Goal: Task Accomplishment & Management: Complete application form

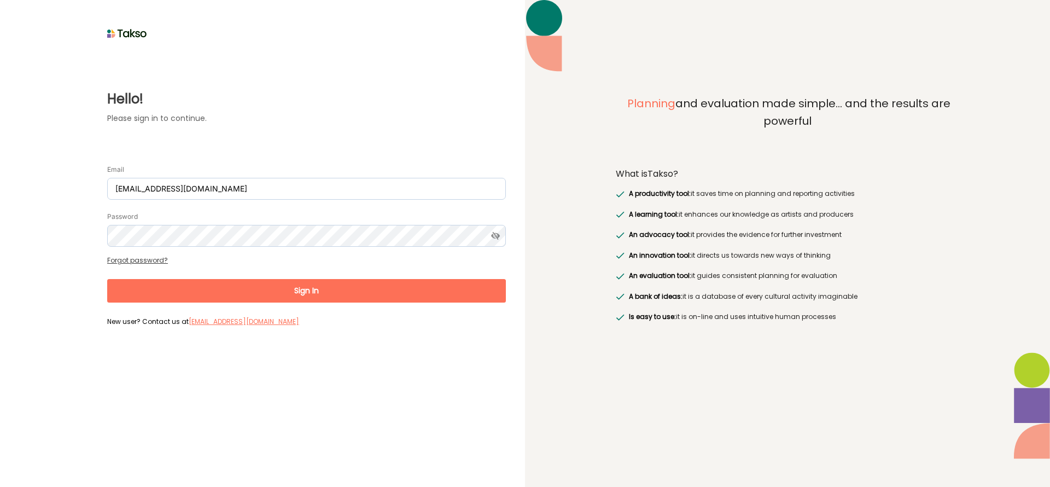
click at [299, 290] on button "Sign In" at bounding box center [306, 291] width 399 height 24
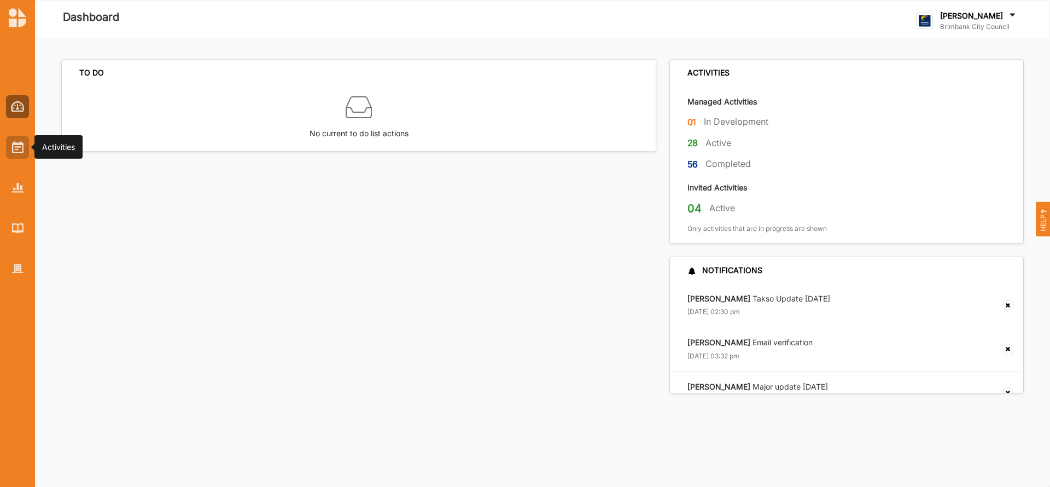
click at [17, 148] on img at bounding box center [17, 147] width 11 height 12
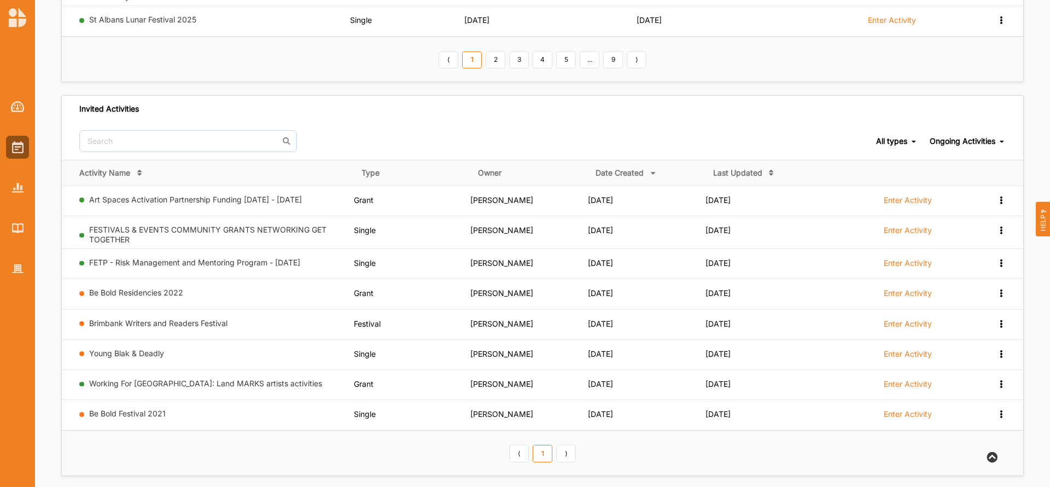
scroll to position [456, 0]
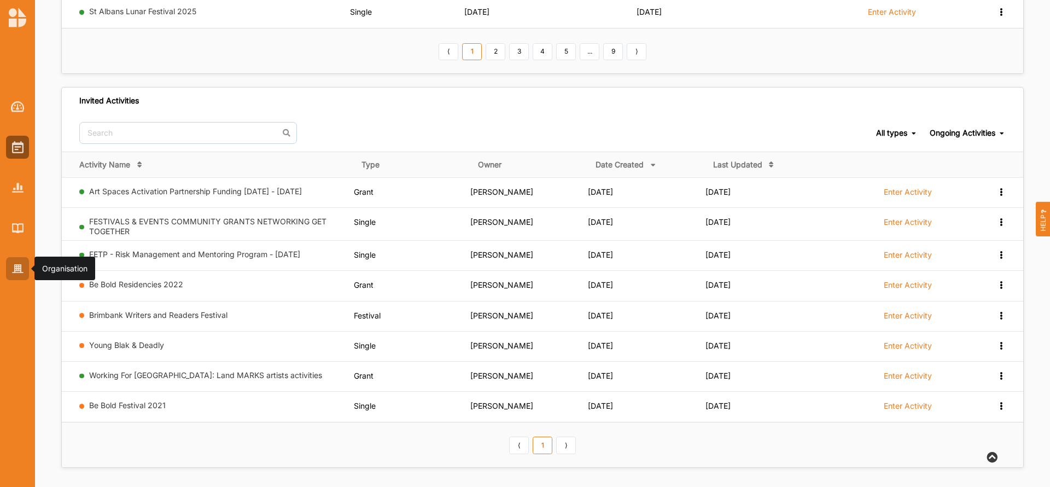
click at [14, 272] on img at bounding box center [17, 268] width 11 height 9
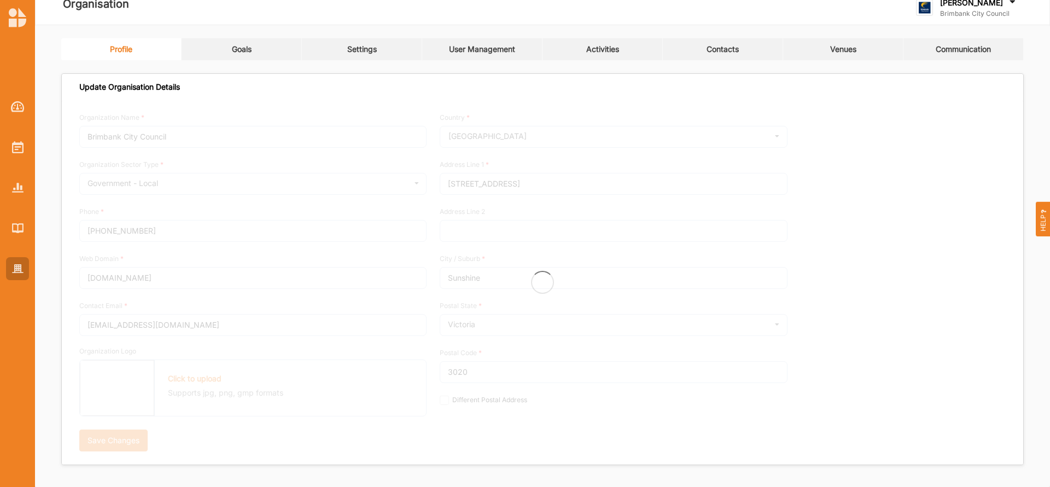
scroll to position [13, 0]
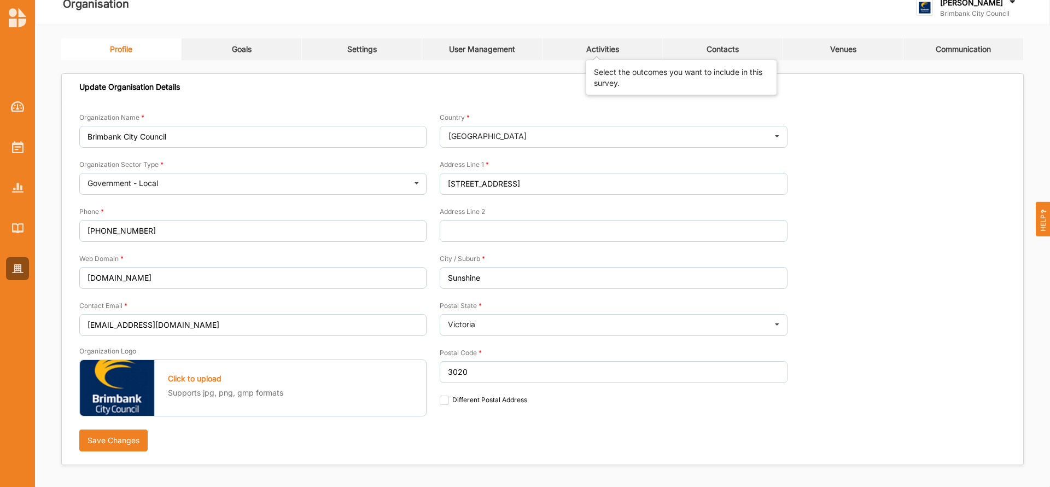
click at [602, 48] on div "Activities" at bounding box center [602, 49] width 33 height 10
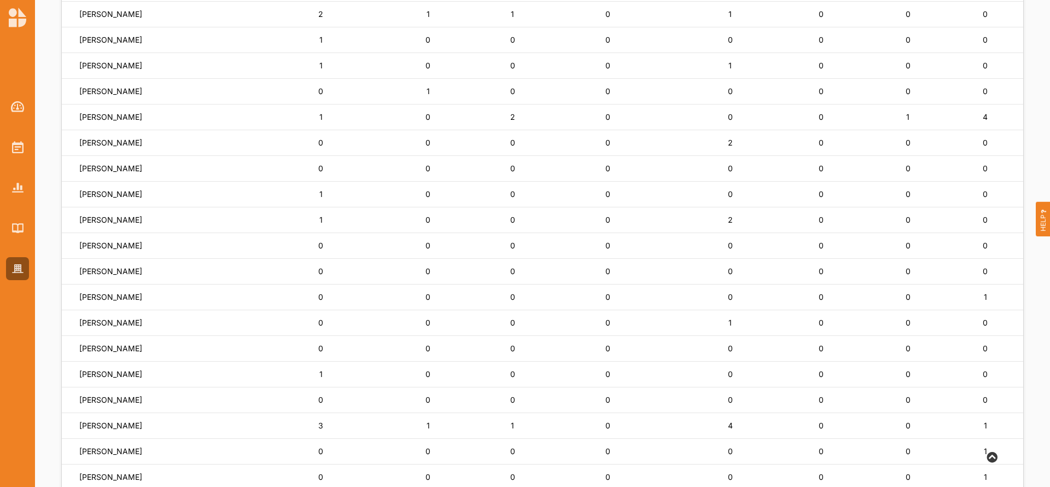
scroll to position [520, 0]
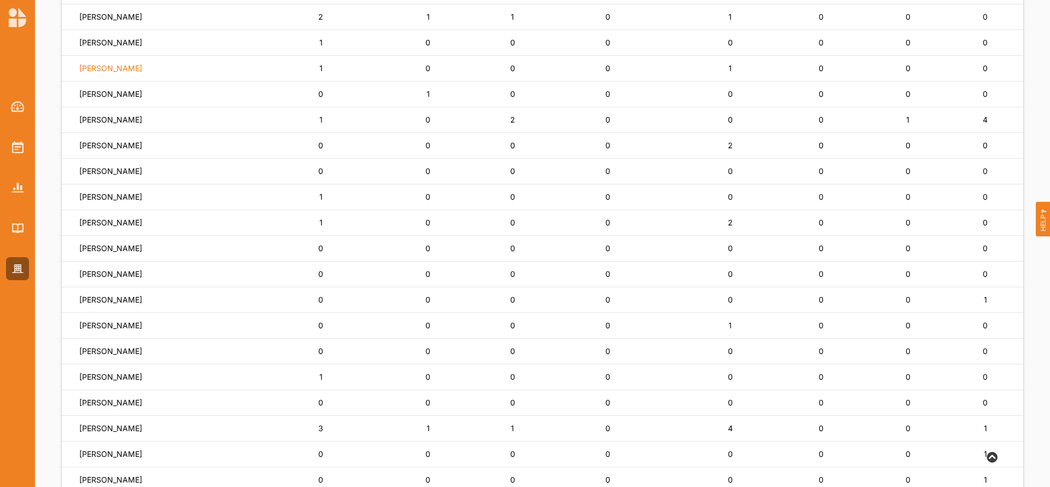
click at [100, 63] on label "[PERSON_NAME]" at bounding box center [110, 68] width 63 height 10
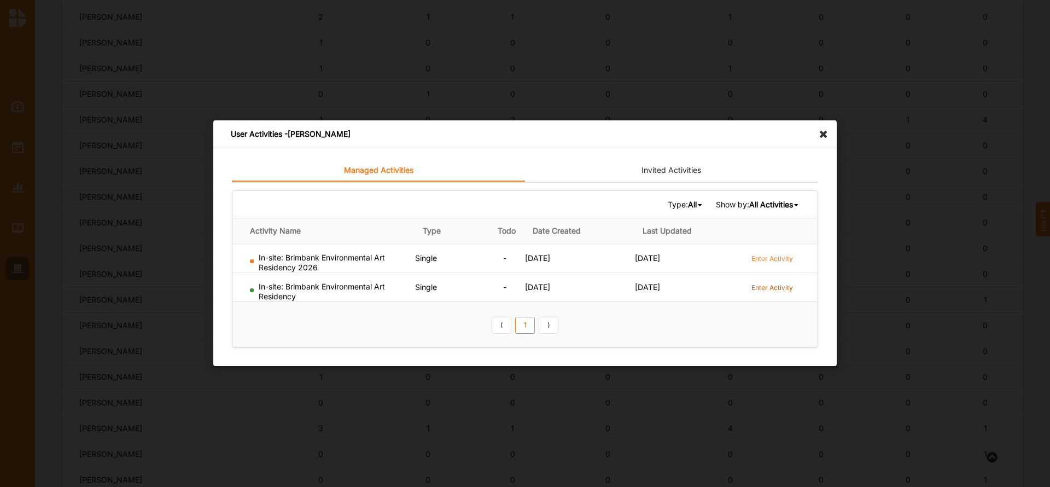
click at [766, 286] on label "Enter Activity" at bounding box center [772, 287] width 42 height 9
click at [767, 258] on label "Enter Activity" at bounding box center [772, 258] width 42 height 9
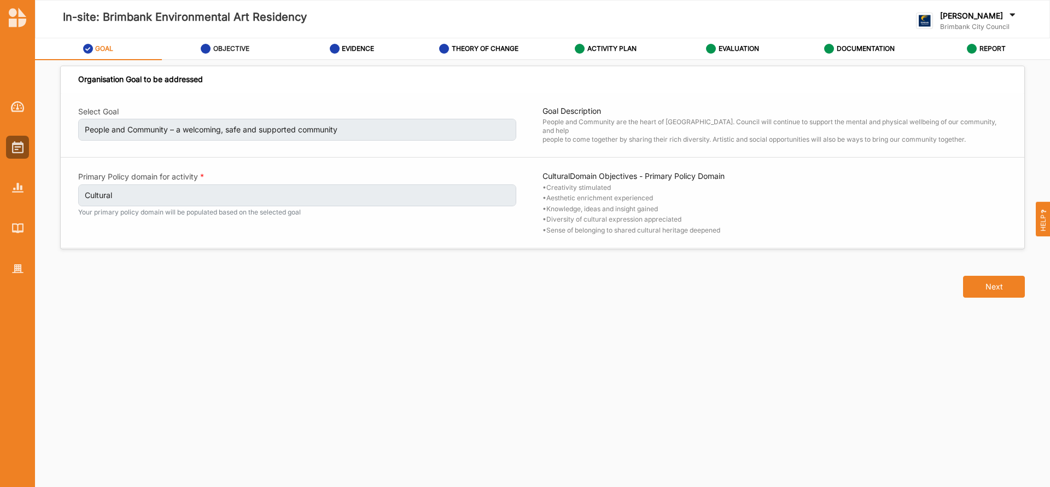
click at [231, 50] on label "OBJECTIVE" at bounding box center [231, 48] width 36 height 9
select select "3"
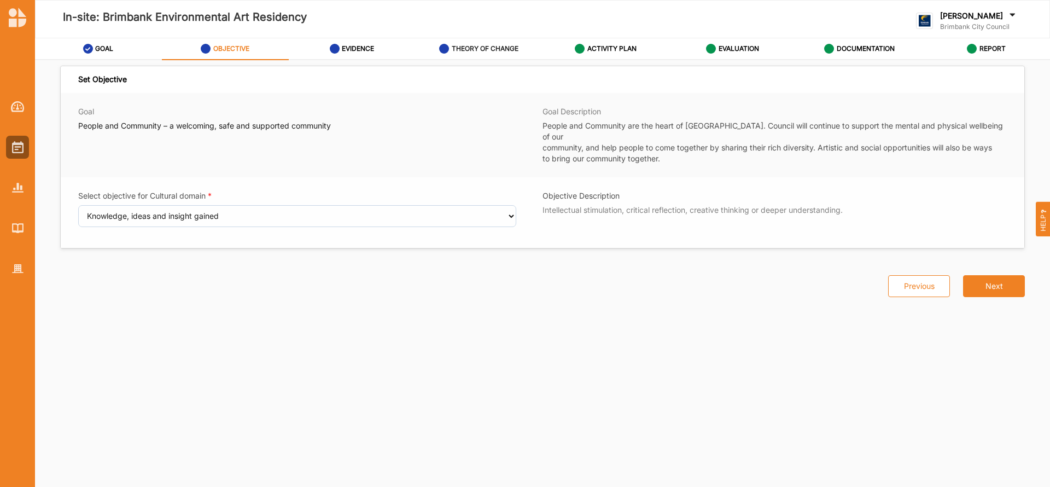
click at [467, 46] on label "THEORY OF CHANGE" at bounding box center [485, 48] width 67 height 9
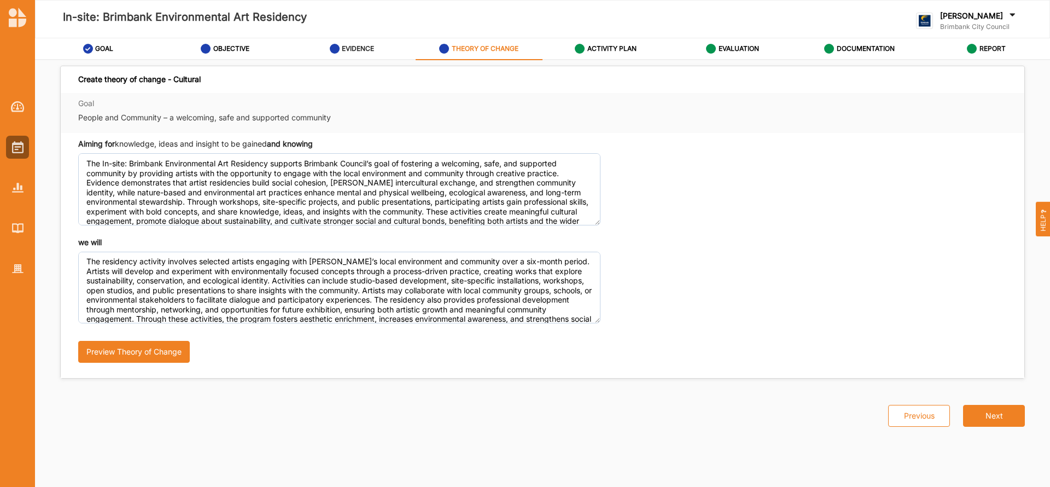
click at [355, 48] on label "EVIDENCE" at bounding box center [358, 48] width 32 height 9
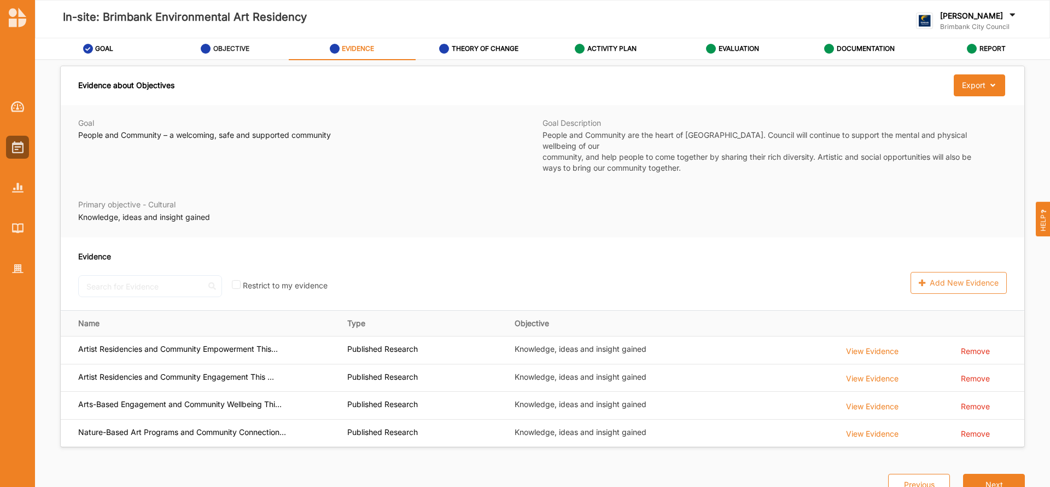
click at [228, 51] on label "OBJECTIVE" at bounding box center [231, 48] width 36 height 9
select select "3"
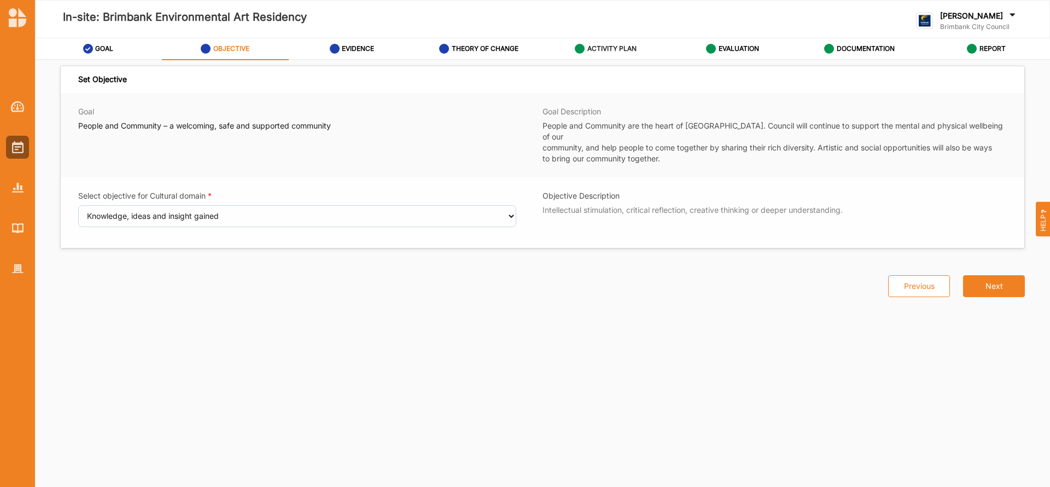
click at [603, 50] on label "ACTIVITY PLAN" at bounding box center [611, 48] width 49 height 9
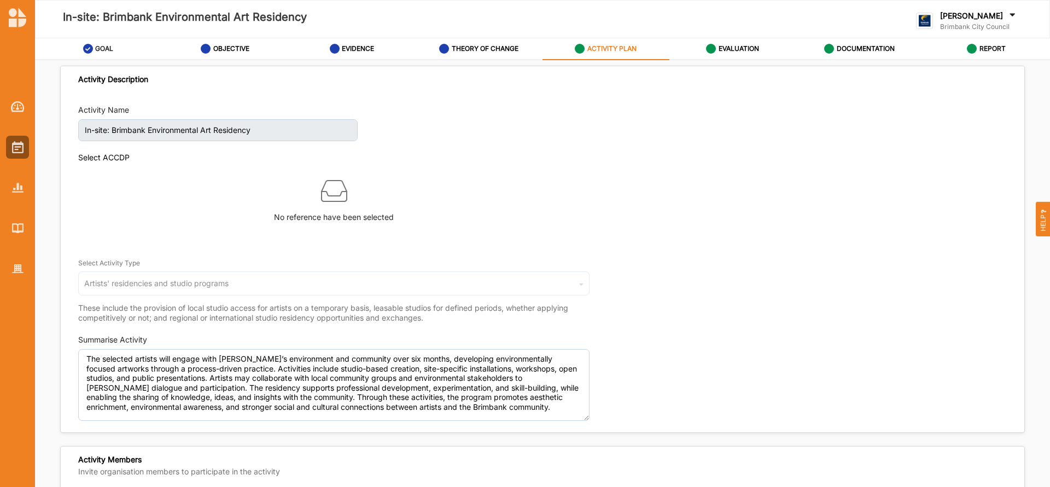
click at [98, 49] on label "GOAL" at bounding box center [104, 48] width 18 height 9
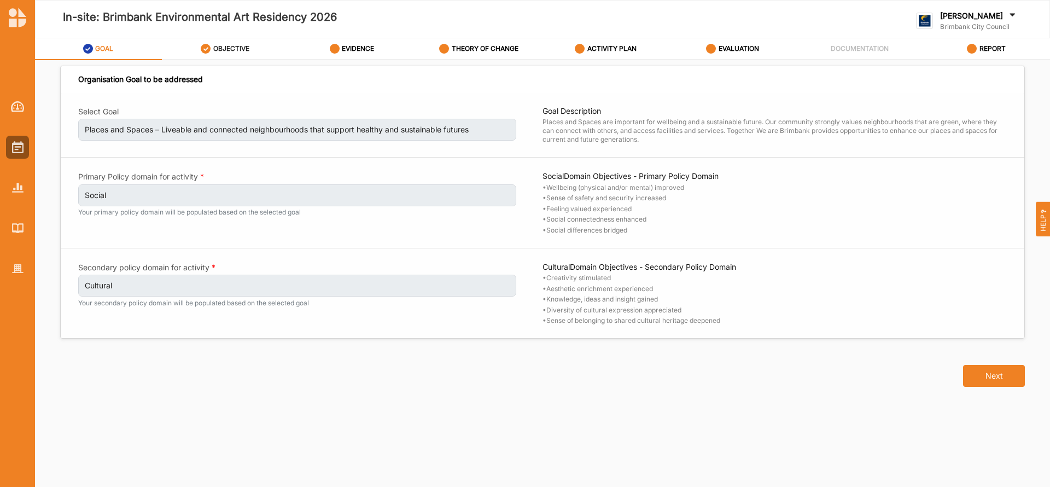
click at [226, 48] on label "OBJECTIVE" at bounding box center [231, 48] width 36 height 9
select select "9"
select select "3"
